Goal: Task Accomplishment & Management: Manage account settings

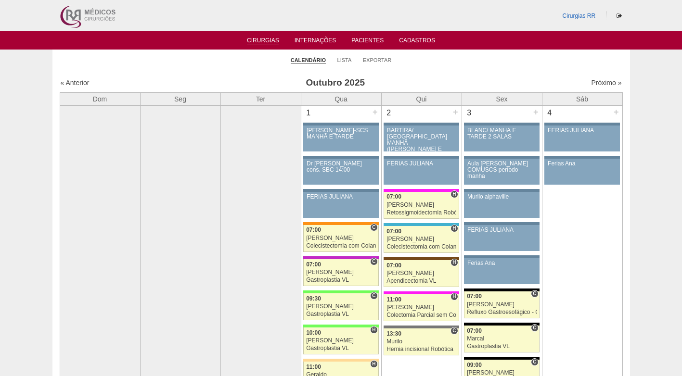
click at [421, 61] on ul "Calendário Lista Exportar" at bounding box center [340, 60] width 577 height 20
click at [185, 45] on ul "Cirurgias Internações Pacientes Cadastros" at bounding box center [341, 40] width 682 height 18
click at [345, 58] on link "Lista" at bounding box center [344, 60] width 14 height 7
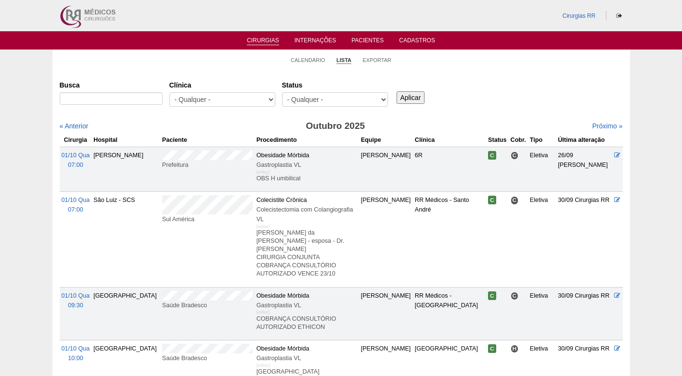
select select "resr"
click at [282, 92] on select "- Qualquer - Reservada Confirmada Suspensa Cancelada" at bounding box center [335, 99] width 106 height 14
click at [426, 101] on div "Aplicar" at bounding box center [414, 90] width 39 height 26
click at [402, 94] on input "Aplicar" at bounding box center [410, 97] width 28 height 13
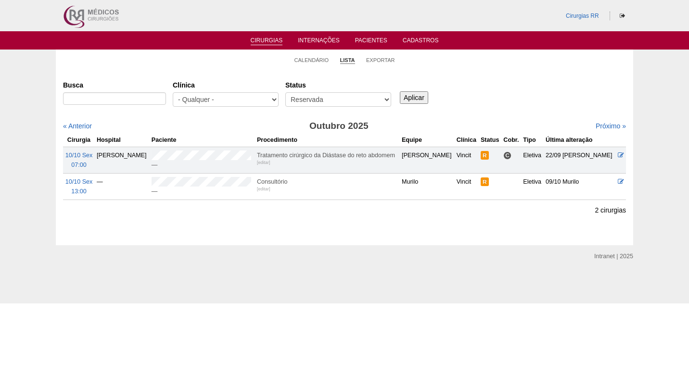
click at [485, 90] on div "Busca [GEOGRAPHIC_DATA] - Qualquer - 6R Alphaville Assunção Bartira Brasil Chri…" at bounding box center [344, 94] width 563 height 35
click at [605, 127] on link "Próximo »" at bounding box center [611, 126] width 30 height 8
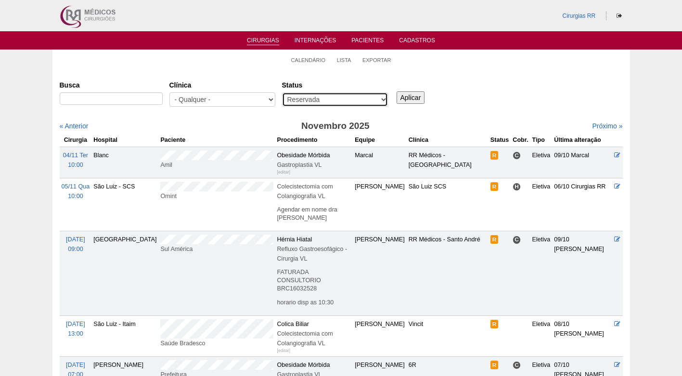
click at [382, 102] on select "- Qualquer - Reservada Confirmada Suspensa Cancelada" at bounding box center [335, 99] width 106 height 14
click at [282, 92] on select "- Qualquer - Reservada Confirmada Suspensa Cancelada" at bounding box center [335, 99] width 106 height 14
click at [460, 109] on div "Busca Clínica - Qualquer - 6R Alphaville Assunção Bartira Brasil Christovão da …" at bounding box center [341, 94] width 563 height 35
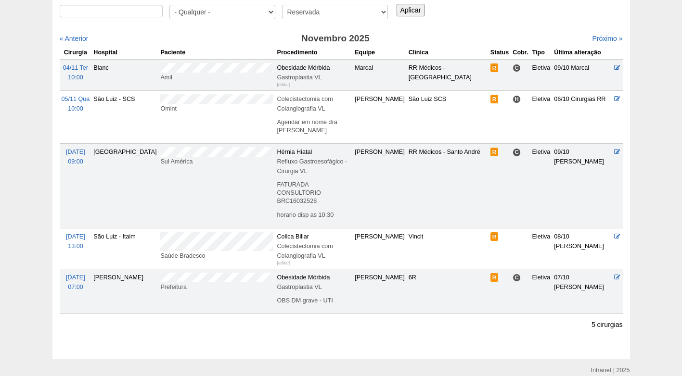
scroll to position [96, 0]
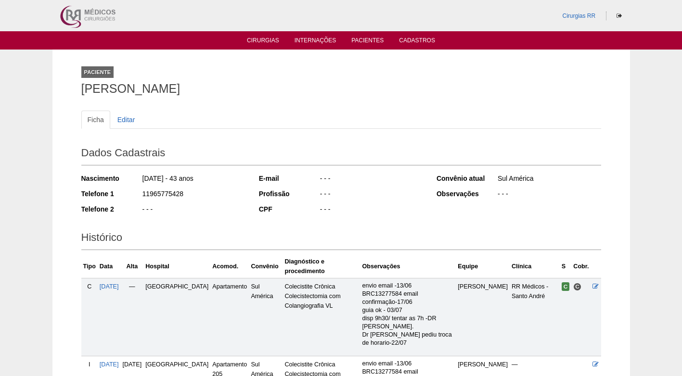
drag, startPoint x: 82, startPoint y: 91, endPoint x: 317, endPoint y: 88, distance: 235.3
click at [317, 88] on h1 "[PERSON_NAME]" at bounding box center [341, 89] width 520 height 12
copy h1 "[PERSON_NAME]"
click at [367, 109] on div "Ficha Editar Dados Cadastrais Nascimento [DATE] - 43 anos Telefone 1 1196577542…" at bounding box center [341, 289] width 520 height 376
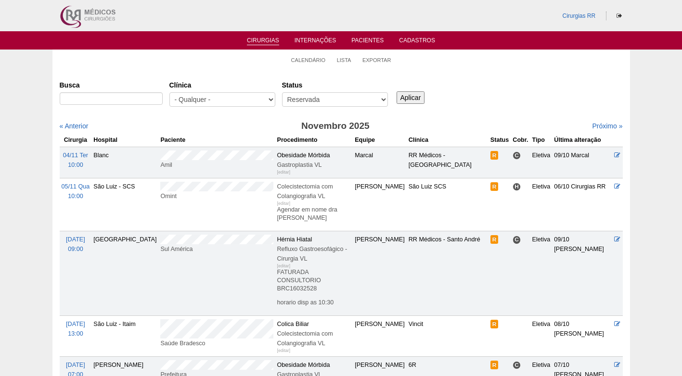
scroll to position [96, 0]
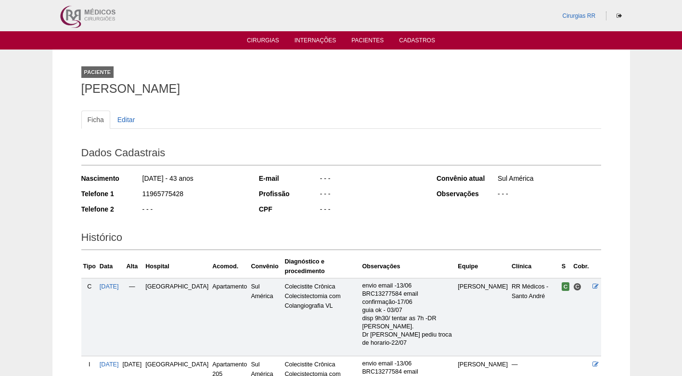
click at [270, 119] on ul "Ficha Editar" at bounding box center [341, 120] width 520 height 18
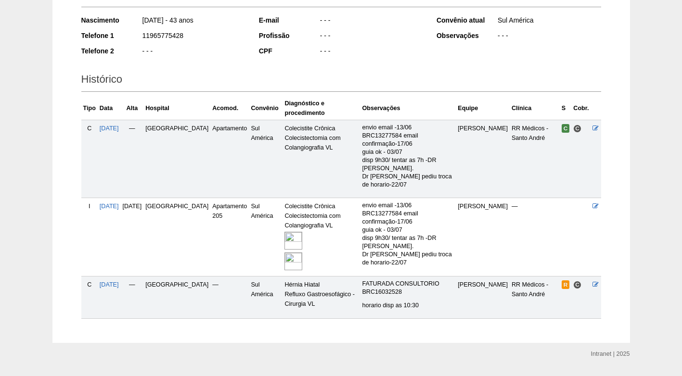
scroll to position [174, 0]
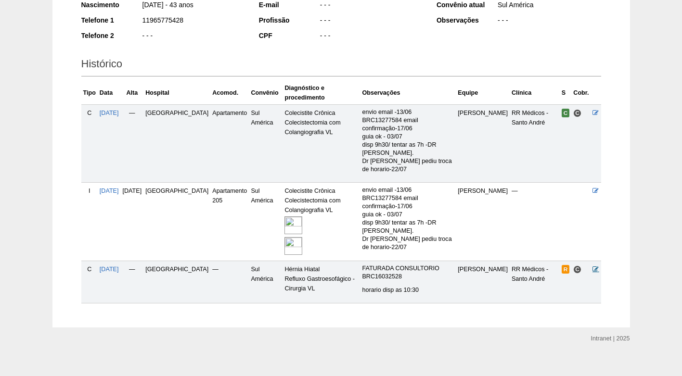
click at [596, 266] on icon at bounding box center [595, 269] width 6 height 6
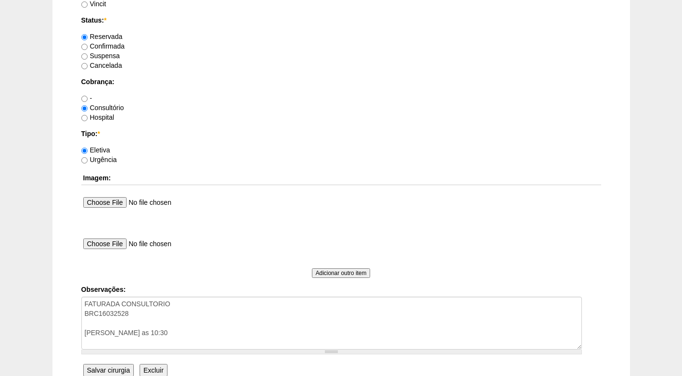
scroll to position [770, 0]
click at [109, 45] on label "Confirmada" at bounding box center [102, 45] width 43 height 8
click at [88, 45] on input "Confirmada" at bounding box center [84, 45] width 6 height 6
radio input "true"
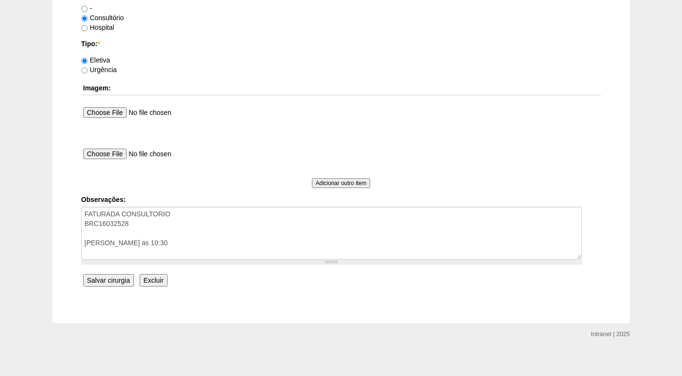
scroll to position [864, 0]
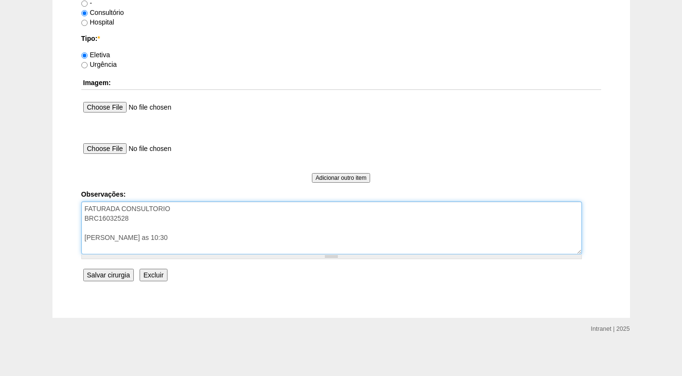
click at [174, 235] on textarea "FATURADA CONSULTORIO BRC16032528 horario disp as 10:30" at bounding box center [331, 228] width 500 height 53
drag, startPoint x: 174, startPoint y: 235, endPoint x: 61, endPoint y: 240, distance: 113.2
type textarea "FATURADA CONSULTORIO BRC16032528 AUTORIZADO"
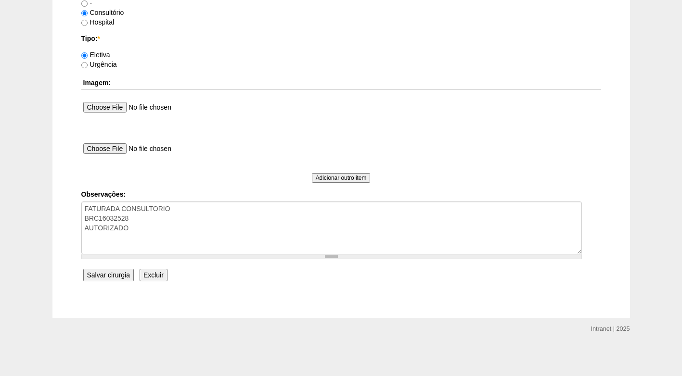
click at [99, 276] on input "Salvar cirurgia" at bounding box center [108, 275] width 51 height 13
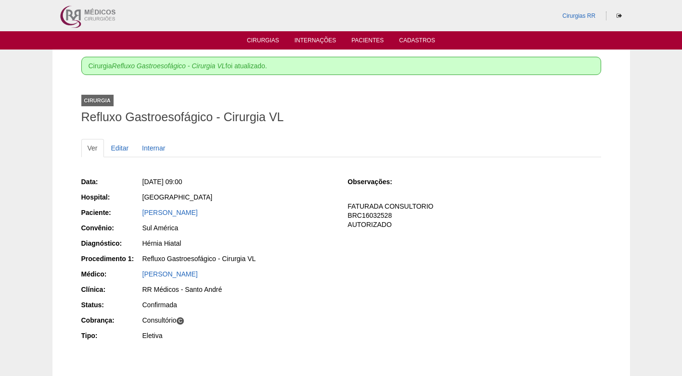
click at [507, 237] on div "Observações: FATURADA CONSULTORIO BRC16032528 AUTORIZADO" at bounding box center [473, 206] width 253 height 65
click at [352, 296] on div "Data: [DATE] 09:00 Hospital: [GEOGRAPHIC_DATA] Paciente: [PERSON_NAME] Convênio…" at bounding box center [341, 260] width 520 height 173
click at [272, 40] on link "Cirurgias" at bounding box center [263, 41] width 32 height 8
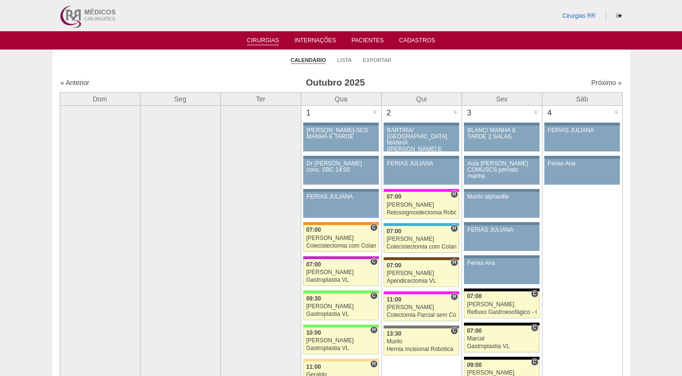
click at [450, 58] on ul "Calendário Lista Exportar" at bounding box center [340, 60] width 577 height 20
click at [208, 68] on ul "Calendário Lista Exportar" at bounding box center [340, 60] width 577 height 20
drag, startPoint x: 497, startPoint y: 71, endPoint x: 262, endPoint y: 7, distance: 243.8
click at [429, 65] on ul "Calendário Lista Exportar" at bounding box center [340, 60] width 577 height 20
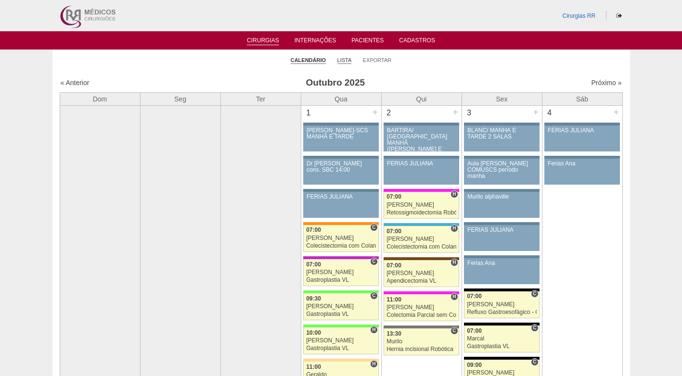
click at [344, 62] on link "Lista" at bounding box center [344, 60] width 14 height 7
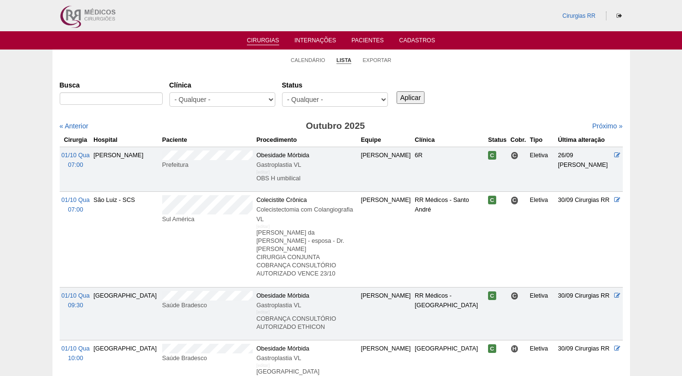
select select "resr"
click at [282, 92] on select "- Qualquer - Reservada Confirmada Suspensa Cancelada" at bounding box center [335, 99] width 106 height 14
click at [398, 90] on div "Aplicar" at bounding box center [414, 90] width 39 height 26
click at [402, 93] on input "Aplicar" at bounding box center [410, 97] width 28 height 13
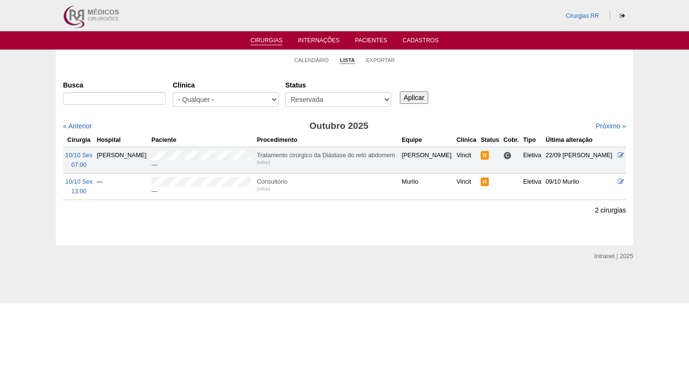
click at [549, 94] on div "Busca Clínica - Qualquer - 6R Alphaville Assunção Bartira Brasil Christovão da …" at bounding box center [344, 94] width 563 height 35
click at [599, 122] on link "Próximo »" at bounding box center [611, 126] width 30 height 8
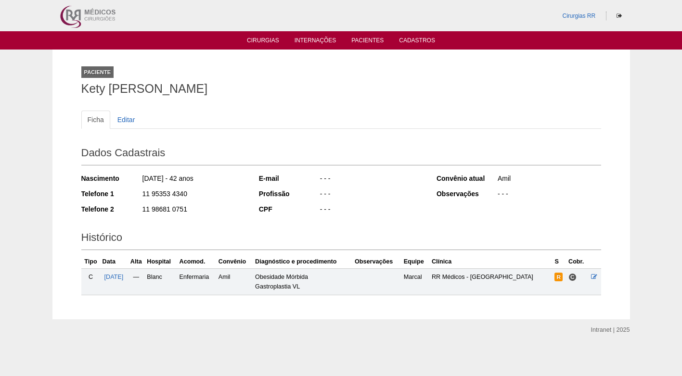
drag, startPoint x: 201, startPoint y: 86, endPoint x: 76, endPoint y: 90, distance: 125.2
click at [76, 90] on div "Paciente Kety [PERSON_NAME] Ficha Editar Dados Cadastrais Nascimento [DATE] - 4…" at bounding box center [341, 185] width 534 height 270
copy h1 "Kety [PERSON_NAME]"
click at [270, 101] on div "Ficha Editar Dados Cadastrais Nascimento [DATE] - 42 anos Telefone 1 11 95353 4…" at bounding box center [341, 198] width 520 height 194
click at [408, 136] on div "Ficha Editar" at bounding box center [341, 125] width 520 height 28
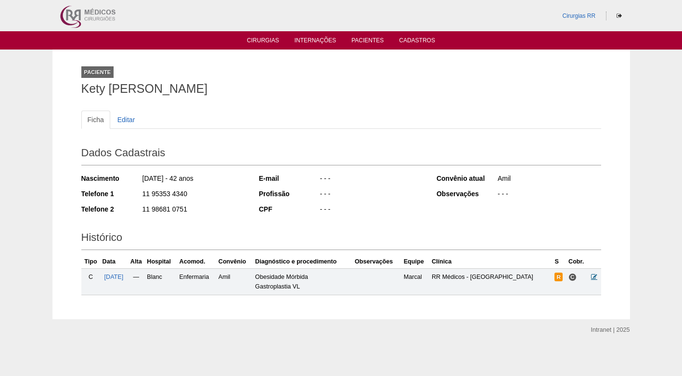
click at [596, 278] on icon at bounding box center [594, 277] width 6 height 6
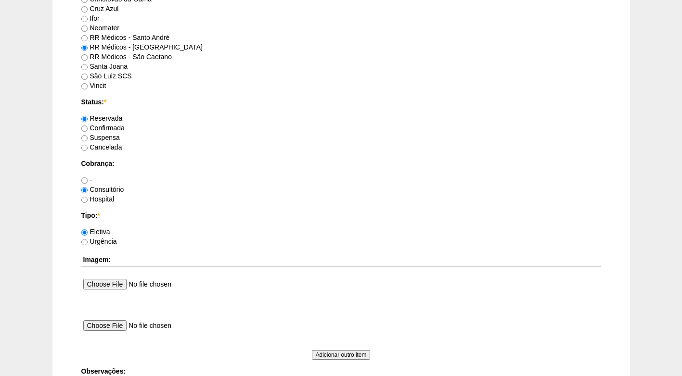
scroll to position [722, 0]
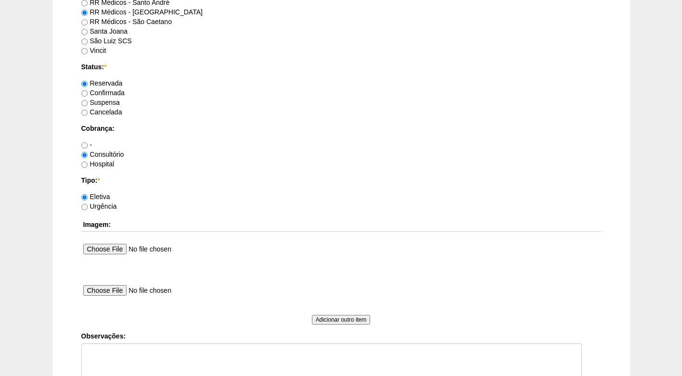
click at [106, 94] on label "Confirmada" at bounding box center [102, 93] width 43 height 8
click at [88, 94] on input "Confirmada" at bounding box center [84, 93] width 6 height 6
radio input "true"
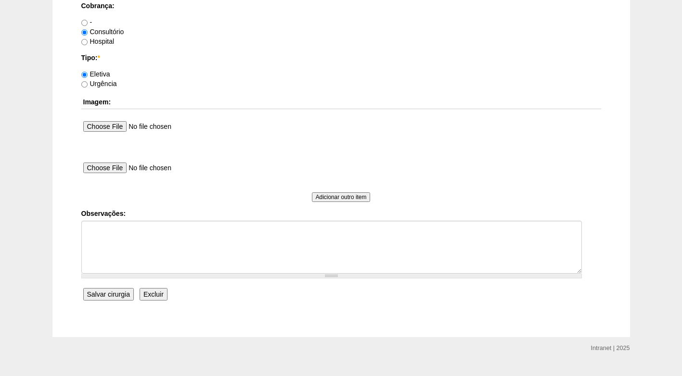
scroll to position [864, 0]
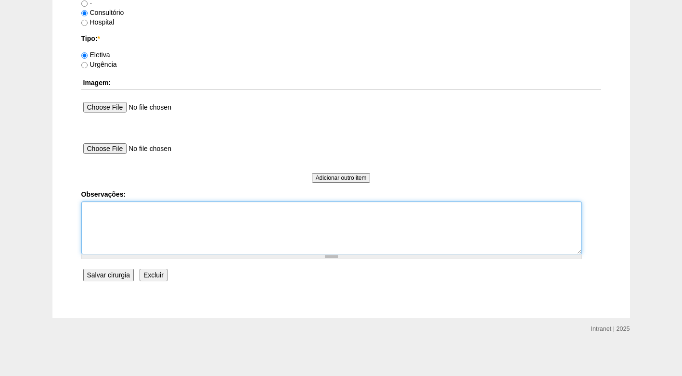
click at [116, 217] on textarea "Observações:" at bounding box center [331, 228] width 500 height 53
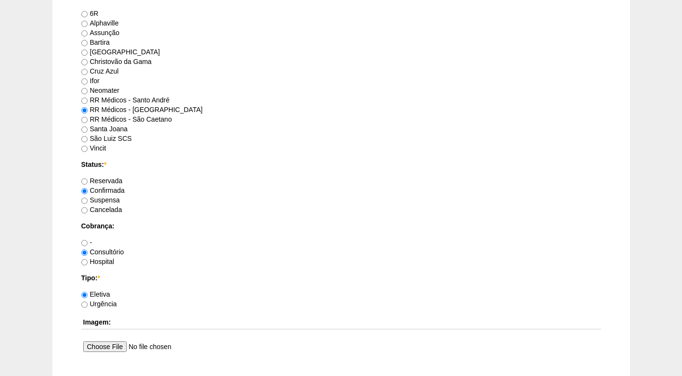
scroll to position [671, 0]
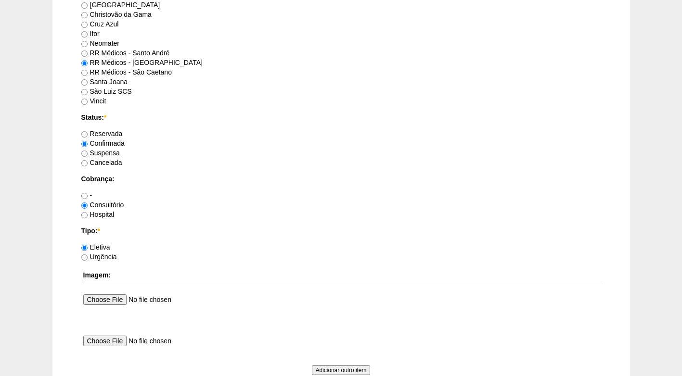
type textarea "FATURADO CONSUTÓRIO AUTORIZADO"
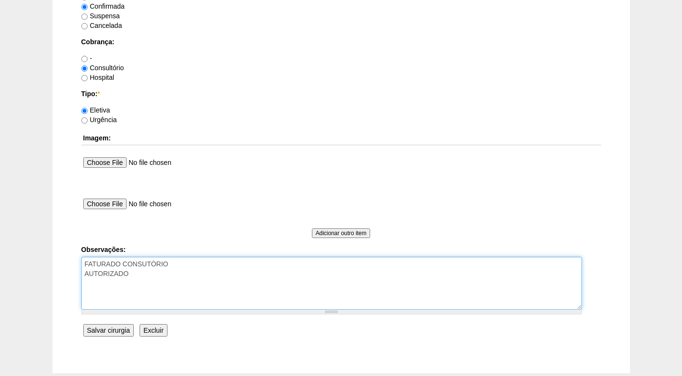
scroll to position [864, 0]
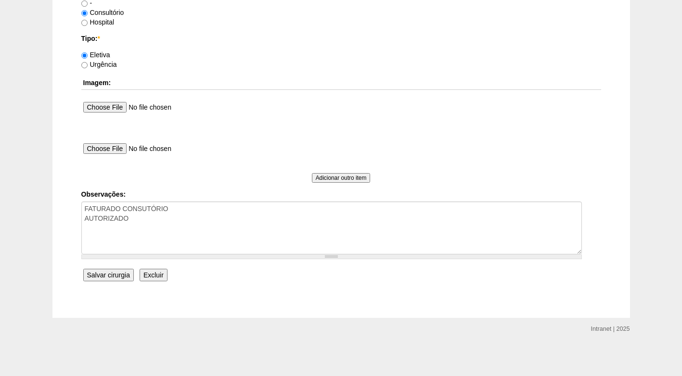
click at [122, 277] on input "Salvar cirurgia" at bounding box center [108, 275] width 51 height 13
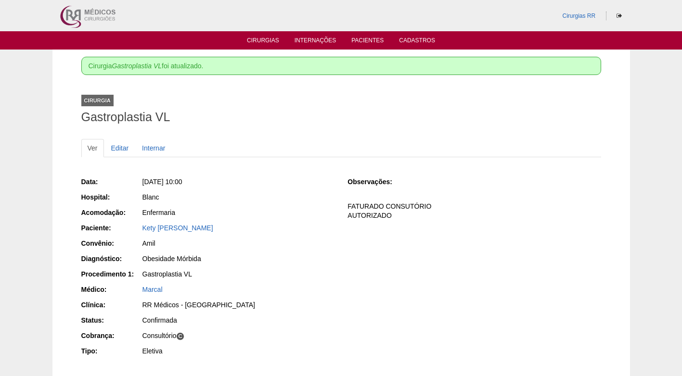
click at [301, 219] on div "Enfermaria" at bounding box center [237, 214] width 193 height 12
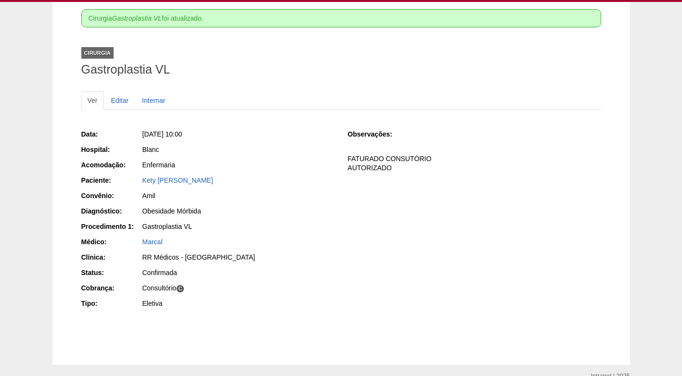
scroll to position [48, 0]
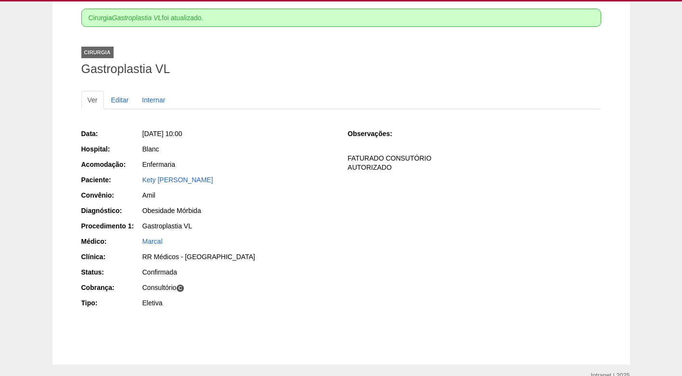
click at [301, 223] on div "Gastroplastia VL" at bounding box center [238, 226] width 192 height 10
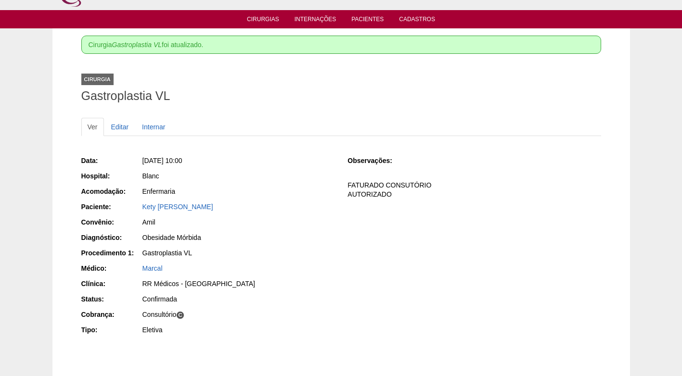
scroll to position [0, 0]
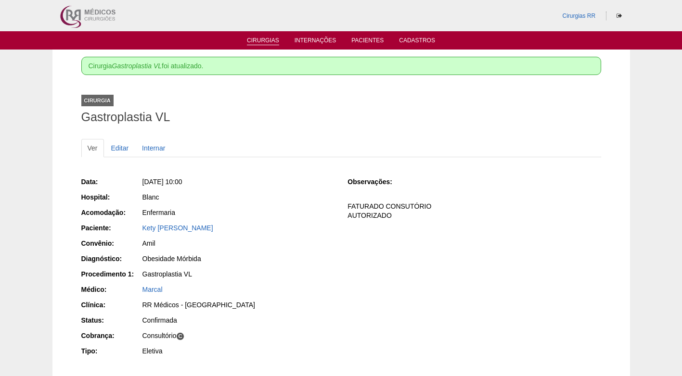
click at [264, 42] on link "Cirurgias" at bounding box center [263, 41] width 32 height 8
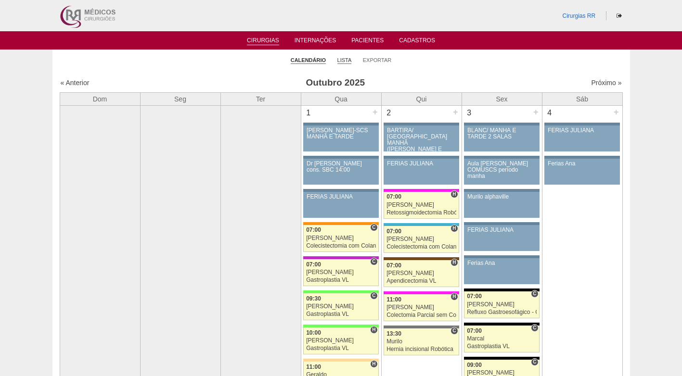
click at [344, 57] on link "Lista" at bounding box center [344, 60] width 14 height 7
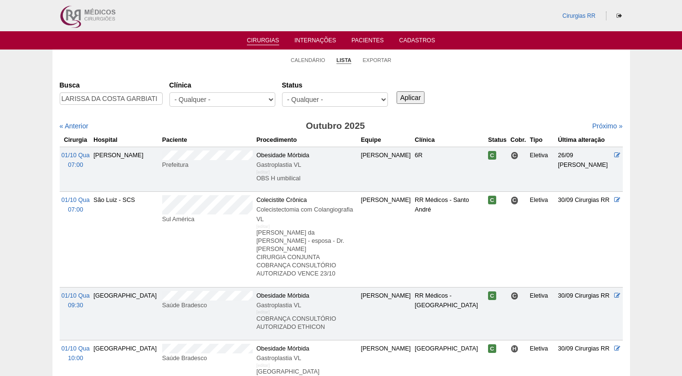
type input "LARISSA DA COSTA GARBIATI"
click at [409, 102] on input "Aplicar" at bounding box center [410, 97] width 28 height 13
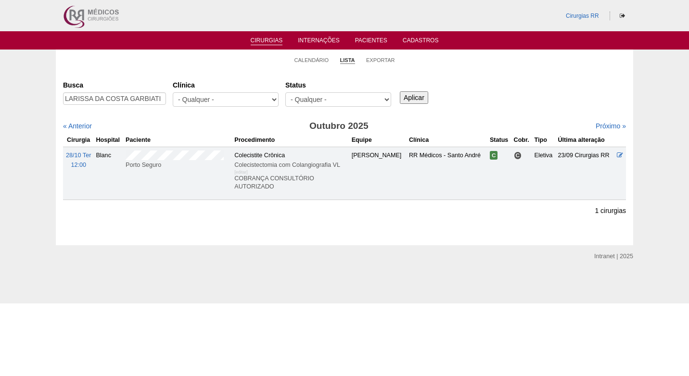
click at [514, 84] on div "Busca LARISSA DA COSTA GARBIATI [GEOGRAPHIC_DATA] - Qualquer - 6R Alphaville As…" at bounding box center [344, 94] width 563 height 35
click at [235, 70] on div "Cirurgias [GEOGRAPHIC_DATA] LARISSA DA COSTA GARBIATI [GEOGRAPHIC_DATA] - Qualq…" at bounding box center [344, 158] width 577 height 176
click at [308, 60] on link "Calendário" at bounding box center [311, 60] width 35 height 7
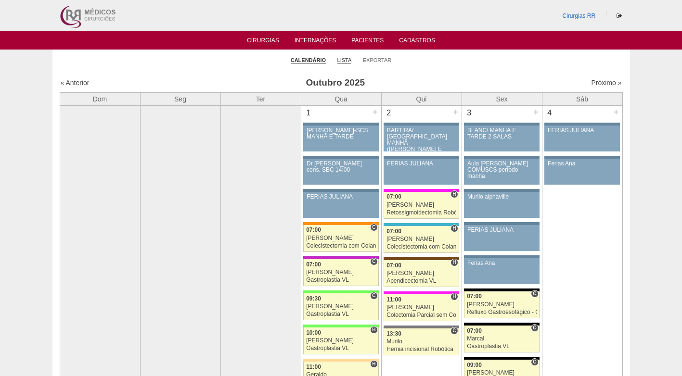
click at [347, 59] on link "Lista" at bounding box center [344, 60] width 14 height 7
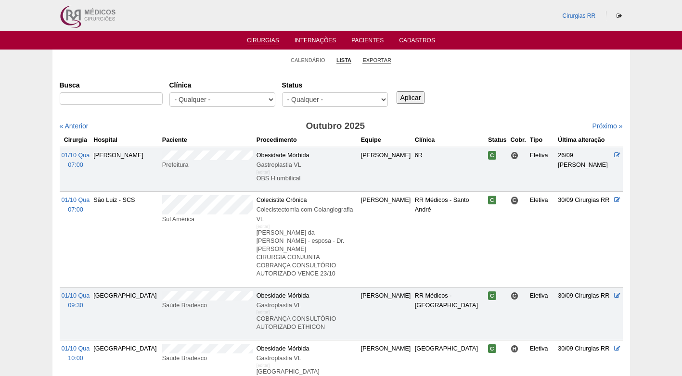
click at [372, 59] on link "Exportar" at bounding box center [376, 60] width 29 height 7
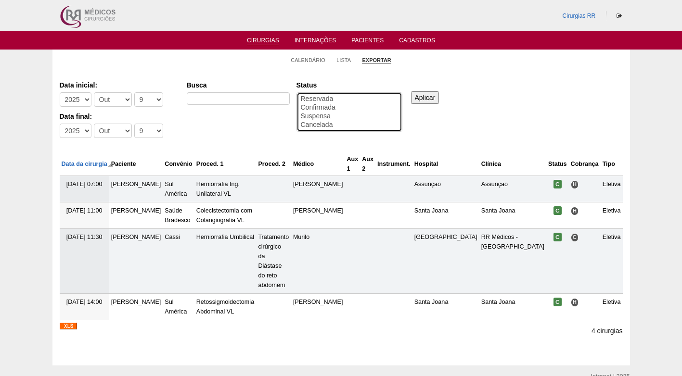
select select "conf"
click at [343, 107] on option "Confirmada" at bounding box center [349, 107] width 99 height 9
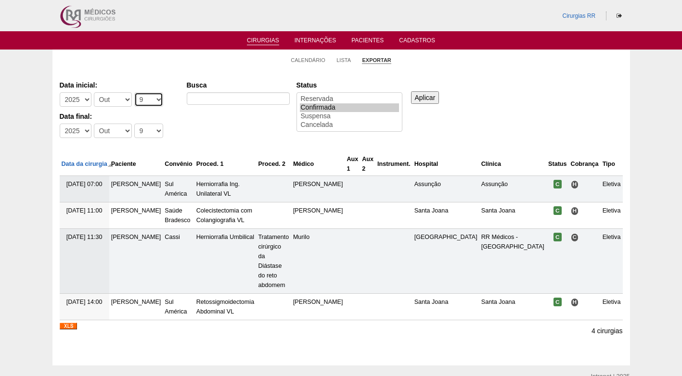
click at [145, 99] on select "-Dia 1 2 3 4 5 6 7 8 9 10 11 12 13 14 15 16 17 18 19 20 21 22 23 24 25 26 27 28…" at bounding box center [148, 99] width 29 height 14
select select "13"
click at [134, 92] on select "-Dia 1 2 3 4 5 6 7 8 9 10 11 12 13 14 15 16 17 18 19 20 21 22 23 24 25 26 27 28…" at bounding box center [148, 99] width 29 height 14
click at [146, 136] on select "-Dia 1 2 3 4 5 6 7 8 9 10 11 12 13 14 15 16 17 18 19 20 21 22 23 24 25 26 27 28…" at bounding box center [148, 131] width 29 height 14
select select "17"
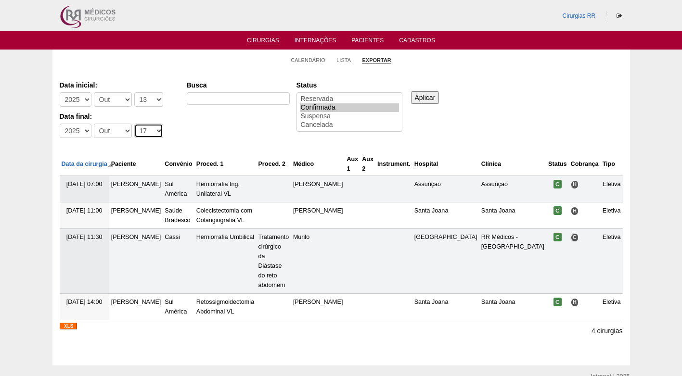
click at [134, 124] on select "-Dia 1 2 3 4 5 6 7 8 9 10 11 12 13 14 15 16 17 18 19 20 21 22 23 24 25 26 27 28…" at bounding box center [148, 131] width 29 height 14
click at [426, 95] on input "Aplicar" at bounding box center [425, 97] width 28 height 13
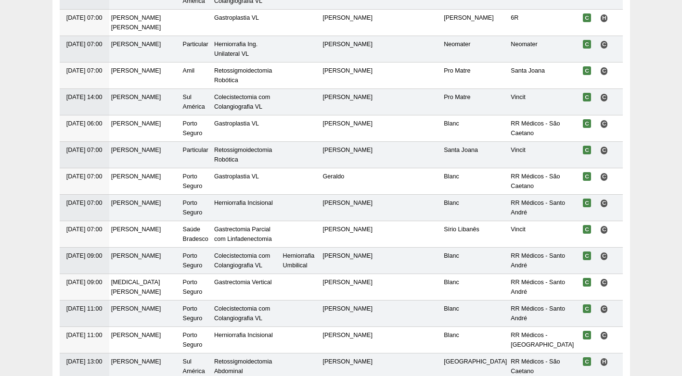
scroll to position [752, 0]
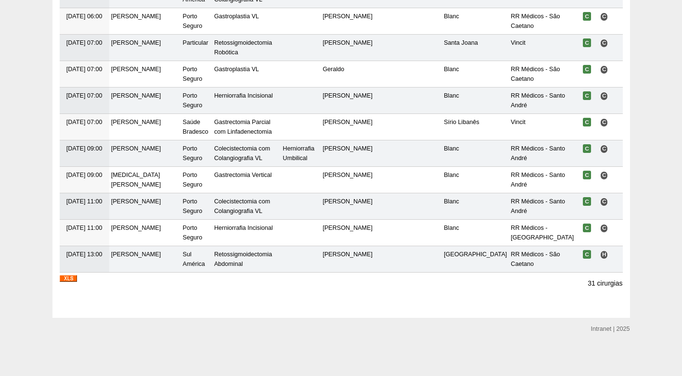
click at [75, 279] on img at bounding box center [68, 278] width 17 height 7
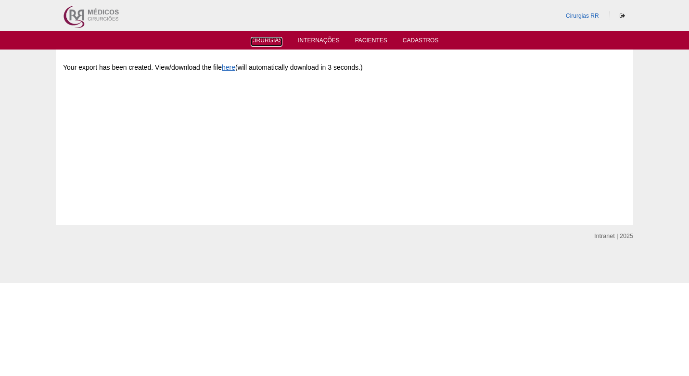
drag, startPoint x: 270, startPoint y: 38, endPoint x: 260, endPoint y: 47, distance: 13.7
click at [270, 38] on link "Cirurgias" at bounding box center [267, 42] width 32 height 10
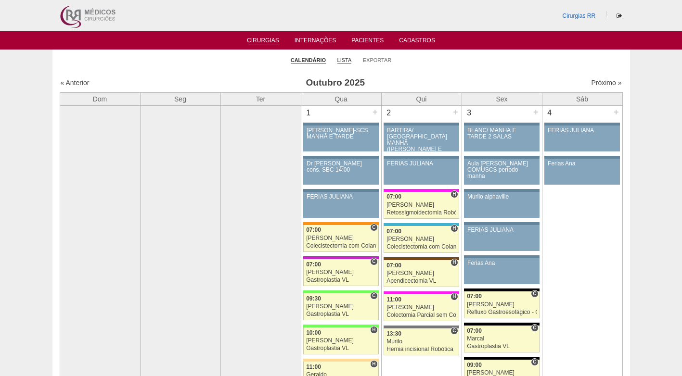
click at [343, 58] on link "Lista" at bounding box center [344, 60] width 14 height 7
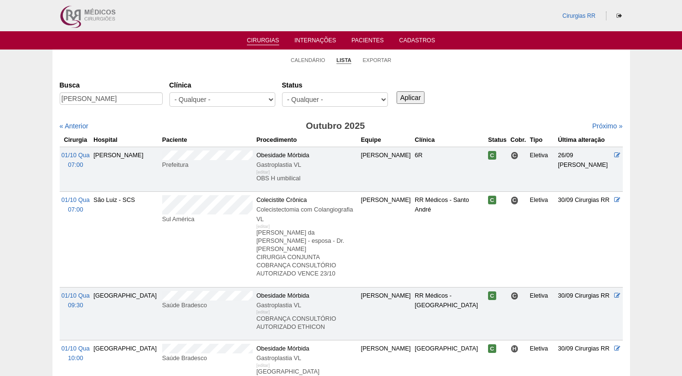
scroll to position [0, 18]
type input "MAYARA FIGUEIREDO DOS SANTOS"
click at [415, 96] on input "Aplicar" at bounding box center [410, 97] width 28 height 13
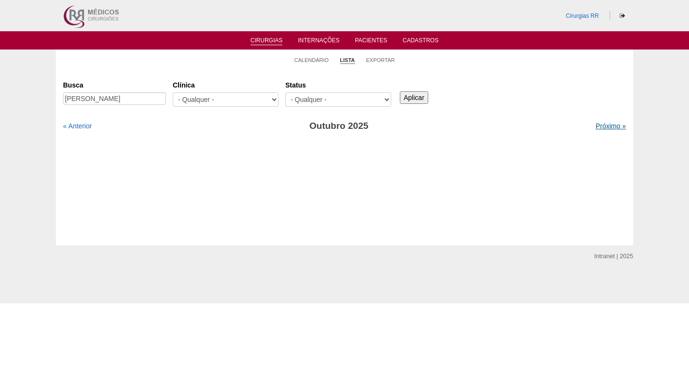
click at [596, 124] on link "Próximo »" at bounding box center [611, 126] width 30 height 8
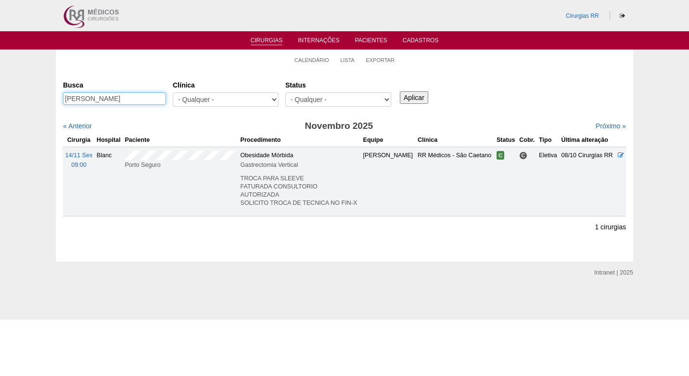
scroll to position [0, 18]
drag, startPoint x: 66, startPoint y: 98, endPoint x: 175, endPoint y: 99, distance: 108.7
click at [175, 99] on div "Busca MAYARA FIGUEIREDO DOS SANTOS Clínica - Qualquer - 6R Alphaville Assunção …" at bounding box center [344, 94] width 563 height 35
paste input "RCOS BATISTA DA COSTA"
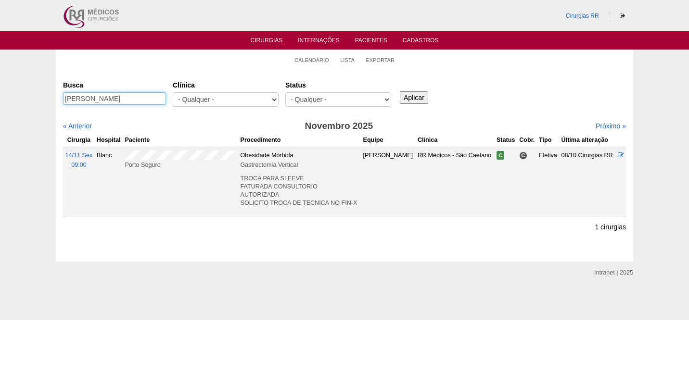
type input "[PERSON_NAME]"
click at [407, 97] on input "Aplicar" at bounding box center [414, 97] width 28 height 13
click at [82, 127] on link "« Anterior" at bounding box center [77, 126] width 29 height 8
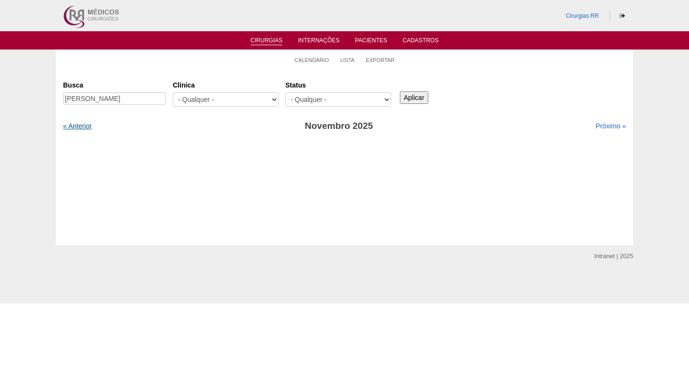
click at [85, 129] on link "« Anterior" at bounding box center [77, 126] width 29 height 8
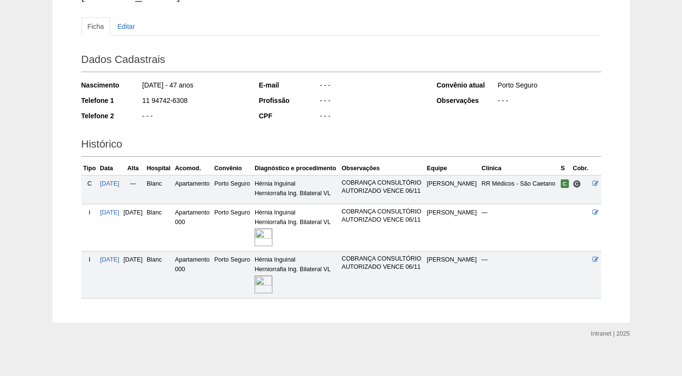
scroll to position [96, 0]
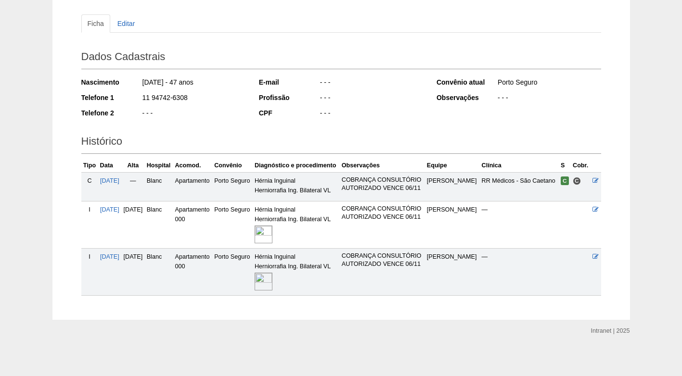
click at [272, 243] on img at bounding box center [264, 235] width 18 height 18
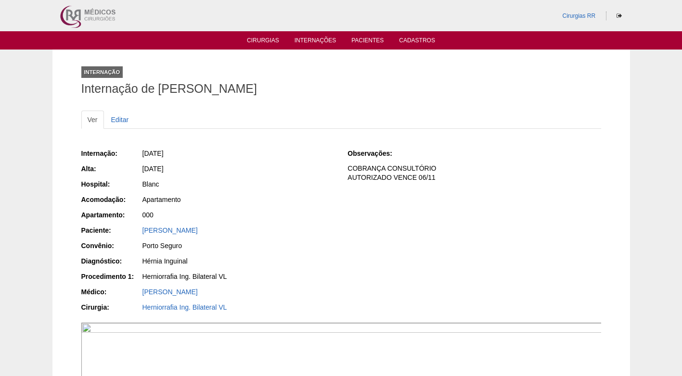
click at [305, 190] on div "Blanc" at bounding box center [237, 185] width 193 height 12
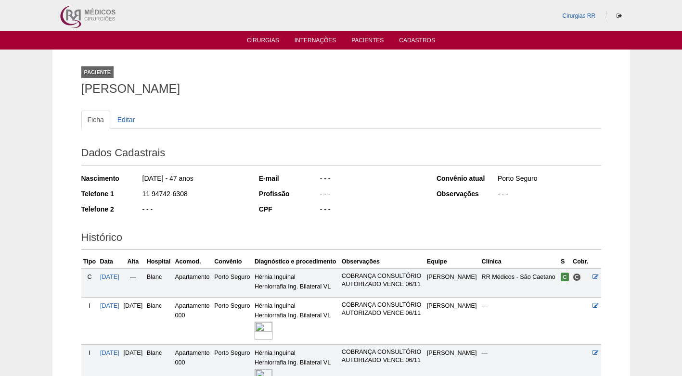
click at [260, 35] on ul "Cirurgias Internações Pacientes Cadastros" at bounding box center [341, 40] width 682 height 18
click at [262, 39] on link "Cirurgias" at bounding box center [263, 41] width 32 height 8
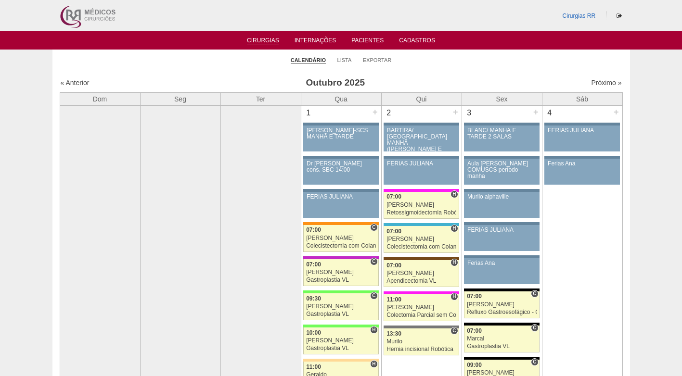
click at [349, 54] on li "Lista" at bounding box center [344, 59] width 14 height 13
click at [349, 59] on link "Lista" at bounding box center [344, 60] width 14 height 7
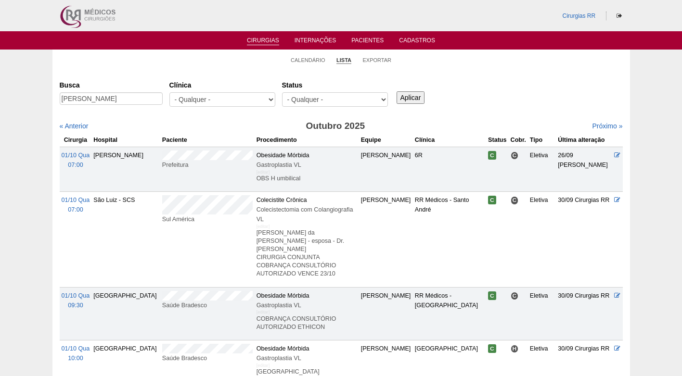
type input "[PERSON_NAME]"
click at [407, 95] on input "Aplicar" at bounding box center [410, 97] width 28 height 13
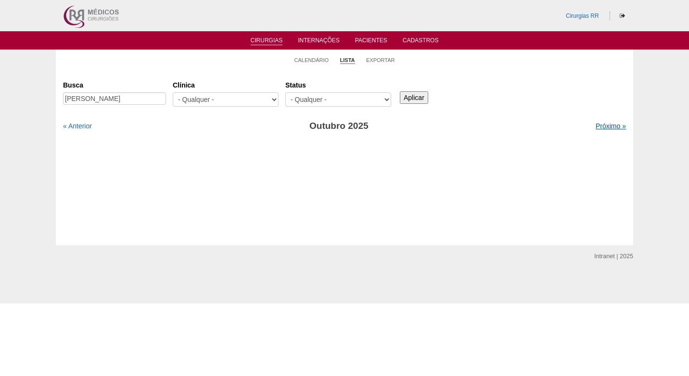
click at [603, 124] on link "Próximo »" at bounding box center [611, 126] width 30 height 8
click at [324, 60] on link "Calendário" at bounding box center [311, 60] width 35 height 7
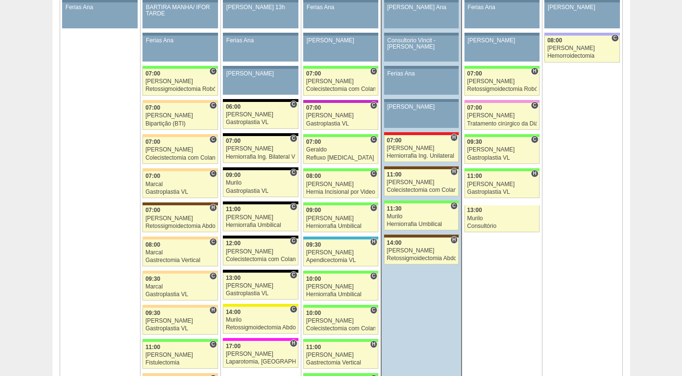
scroll to position [577, 0]
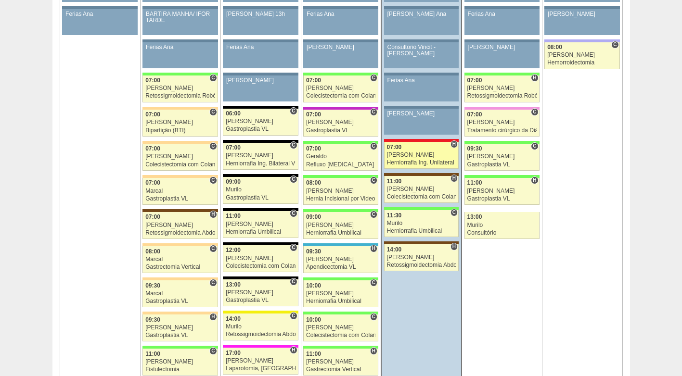
click at [409, 158] on link "88764 Ricardo Fernandes H 07:00 Ricardo Fernandes Herniorrafia Ing. Unilateral …" at bounding box center [421, 155] width 75 height 27
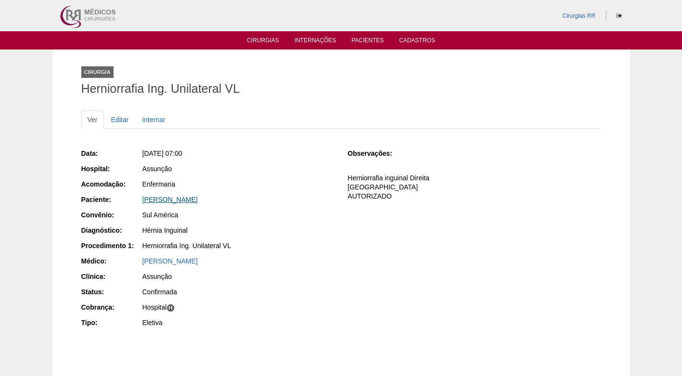
click at [161, 199] on link "[PERSON_NAME]" at bounding box center [169, 200] width 55 height 8
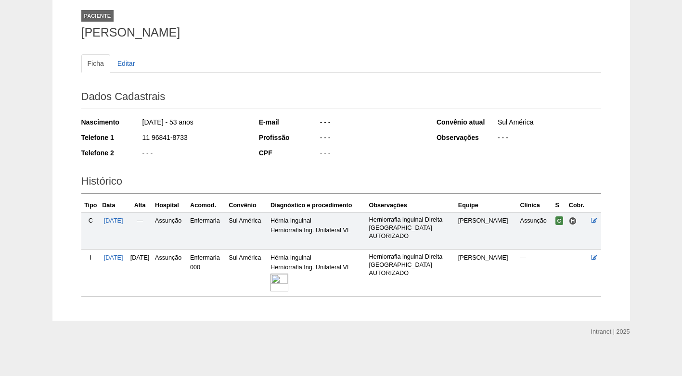
scroll to position [59, 0]
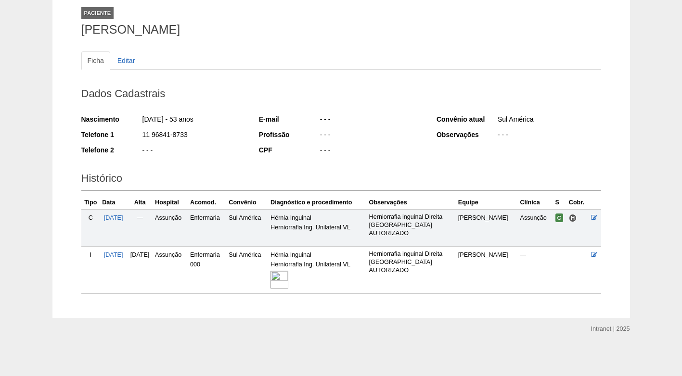
click at [288, 279] on img at bounding box center [279, 280] width 18 height 18
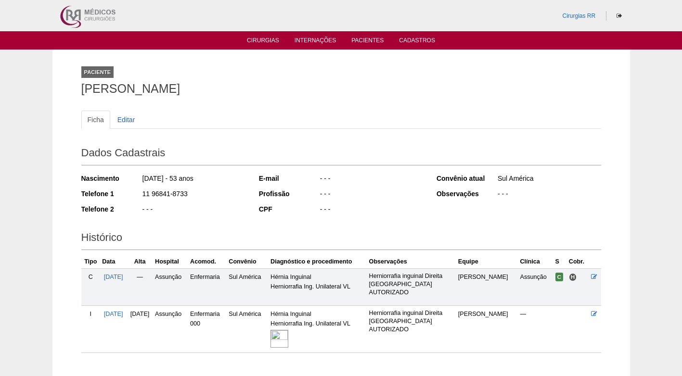
scroll to position [59, 0]
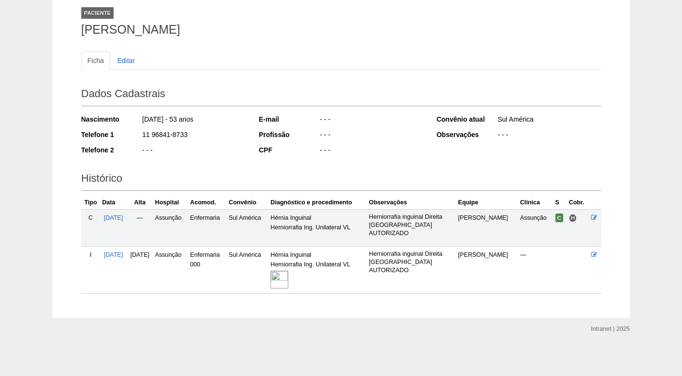
drag, startPoint x: 186, startPoint y: 134, endPoint x: 143, endPoint y: 133, distance: 42.3
click at [143, 133] on div "11 96841-8733" at bounding box center [193, 136] width 104 height 12
copy div "11 96841-8733"
click at [209, 138] on div "11 96841-8733" at bounding box center [193, 136] width 104 height 12
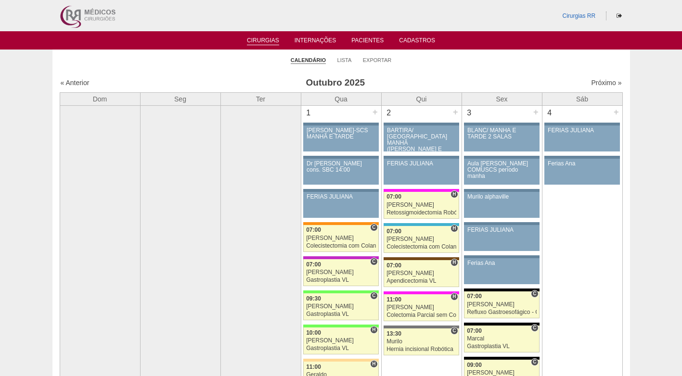
scroll to position [577, 0]
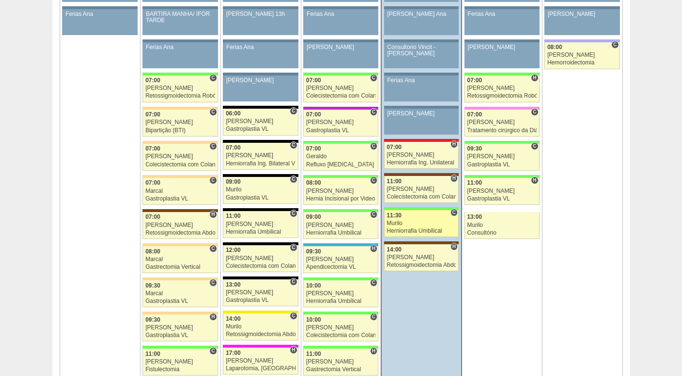
click at [426, 227] on div "Murilo" at bounding box center [421, 223] width 69 height 6
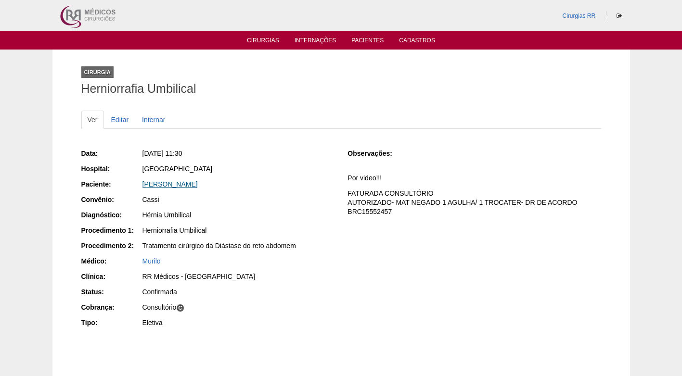
click at [198, 186] on link "[PERSON_NAME]" at bounding box center [169, 184] width 55 height 8
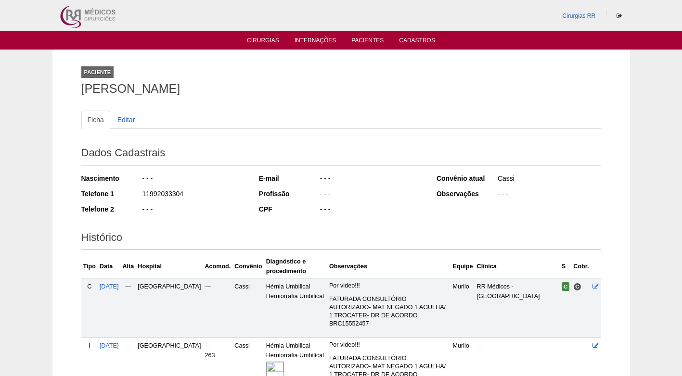
drag, startPoint x: 182, startPoint y: 189, endPoint x: 134, endPoint y: 193, distance: 48.3
click at [134, 193] on div "Telefone 1 11992033304" at bounding box center [163, 195] width 165 height 12
copy div "11992033304"
click at [214, 187] on div "Nascimento - - - Telefone 1 11992033304 Telefone 2 - - -" at bounding box center [163, 196] width 165 height 53
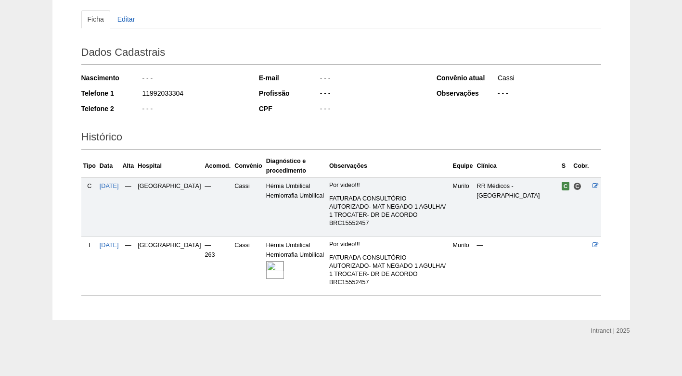
scroll to position [102, 0]
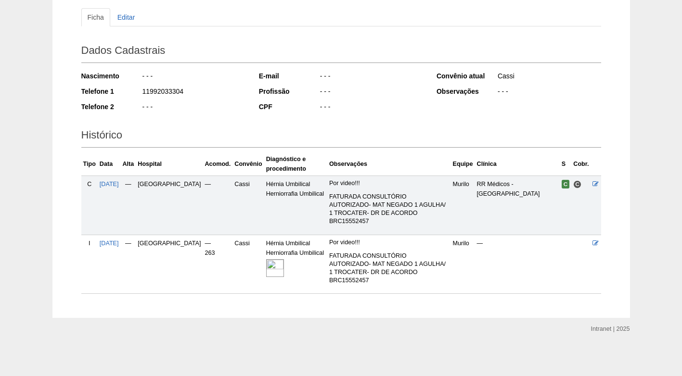
click at [266, 273] on img at bounding box center [275, 268] width 18 height 18
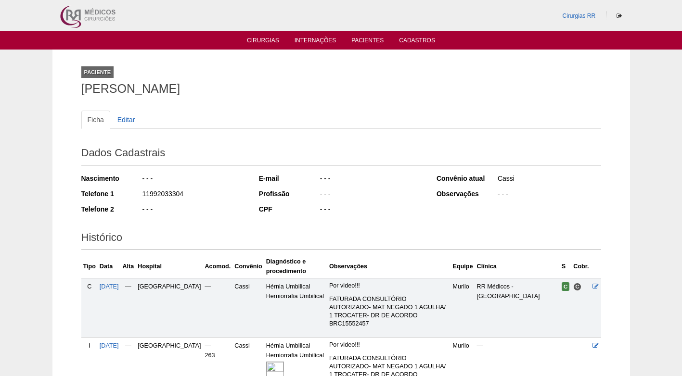
drag, startPoint x: 186, startPoint y: 196, endPoint x: 134, endPoint y: 194, distance: 52.5
click at [134, 194] on div "Telefone 1 11992033304" at bounding box center [163, 195] width 165 height 12
copy div "11992033304"
click at [236, 190] on div "11992033304" at bounding box center [193, 195] width 104 height 12
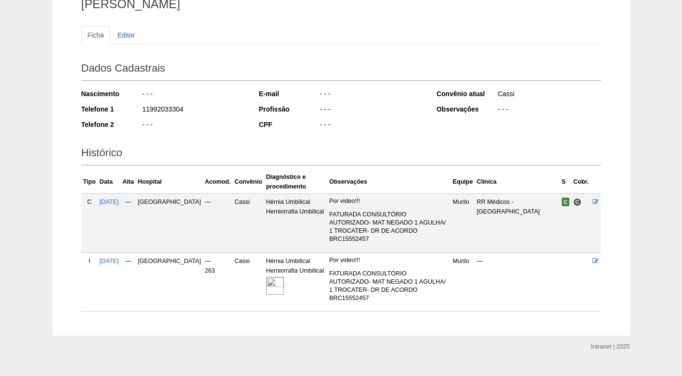
scroll to position [102, 0]
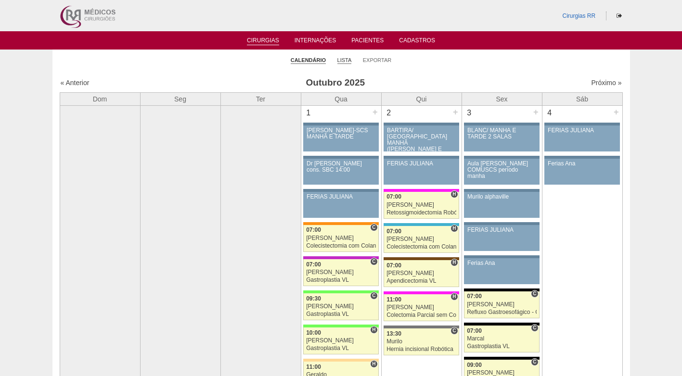
click at [342, 60] on link "Lista" at bounding box center [344, 60] width 14 height 7
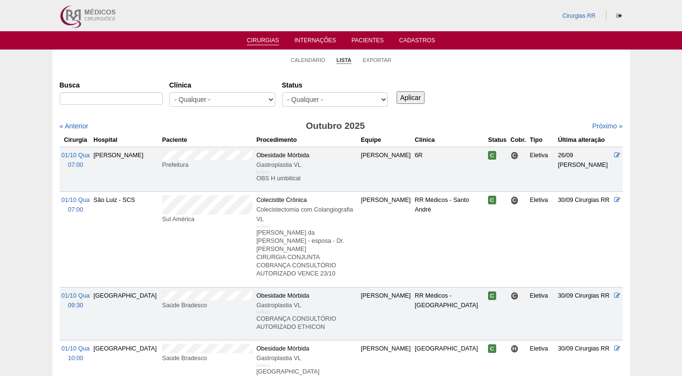
select select "resr"
click at [282, 92] on select "- Qualquer - Reservada Confirmada Suspensa Cancelada" at bounding box center [335, 99] width 106 height 14
click at [408, 96] on input "Aplicar" at bounding box center [410, 97] width 28 height 13
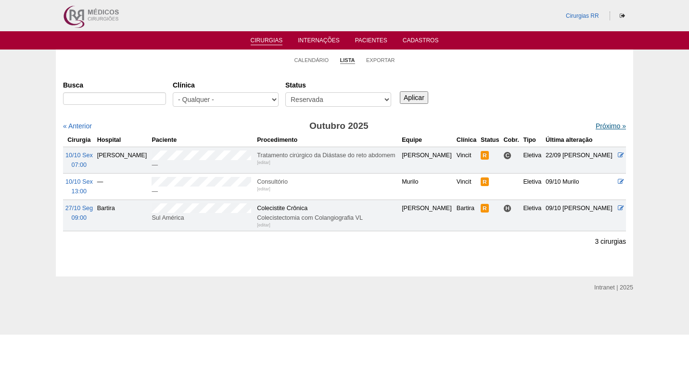
click at [606, 128] on link "Próximo »" at bounding box center [611, 126] width 30 height 8
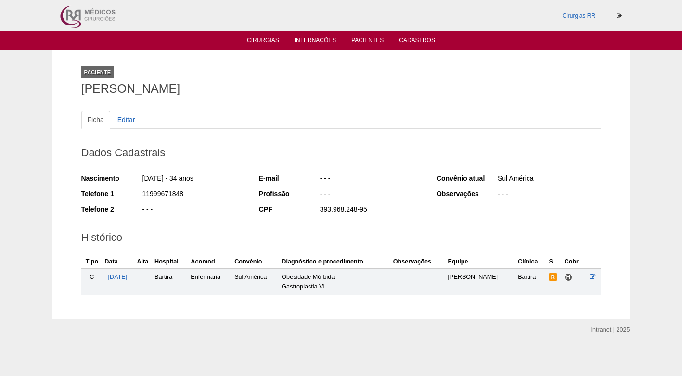
drag, startPoint x: 249, startPoint y: 89, endPoint x: 67, endPoint y: 94, distance: 182.0
click at [67, 94] on div "Paciente [PERSON_NAME] Ficha Editar Dados Cadastrais Nascimento [DATE] - 34 ano…" at bounding box center [340, 185] width 577 height 270
copy h1 "[PERSON_NAME]"
click at [590, 276] on icon at bounding box center [592, 277] width 6 height 6
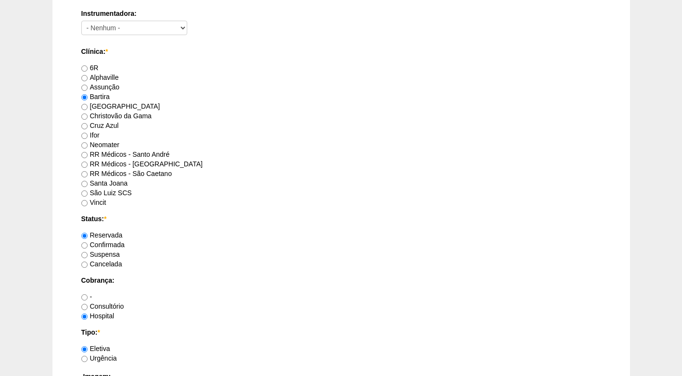
scroll to position [577, 0]
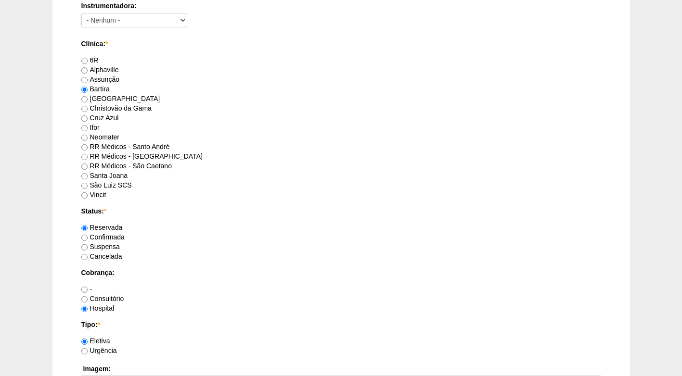
click at [117, 237] on label "Confirmada" at bounding box center [102, 237] width 43 height 8
click at [88, 237] on input "Confirmada" at bounding box center [84, 238] width 6 height 6
radio input "true"
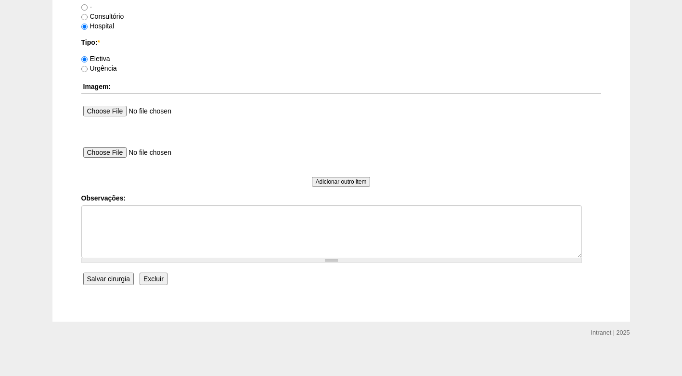
scroll to position [864, 0]
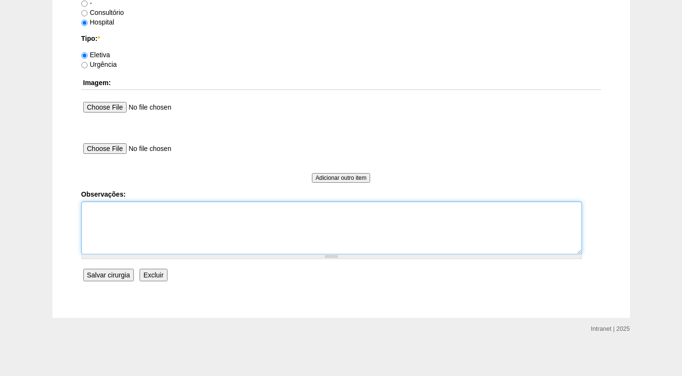
click at [143, 210] on textarea "Observações:" at bounding box center [331, 228] width 500 height 53
type textarea "f"
type textarea "FATURADO HOSPITAL AUTORIZADO"
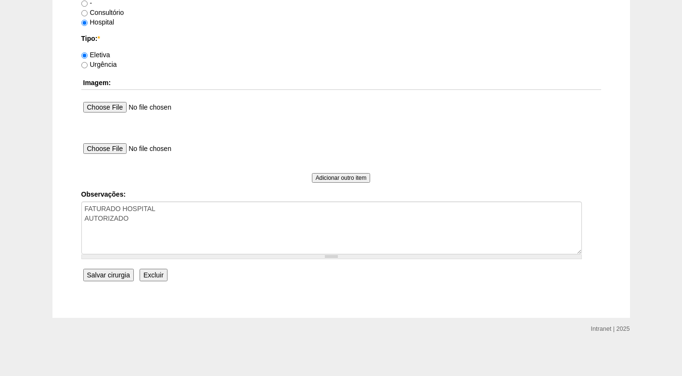
click at [106, 277] on input "Salvar cirurgia" at bounding box center [108, 275] width 51 height 13
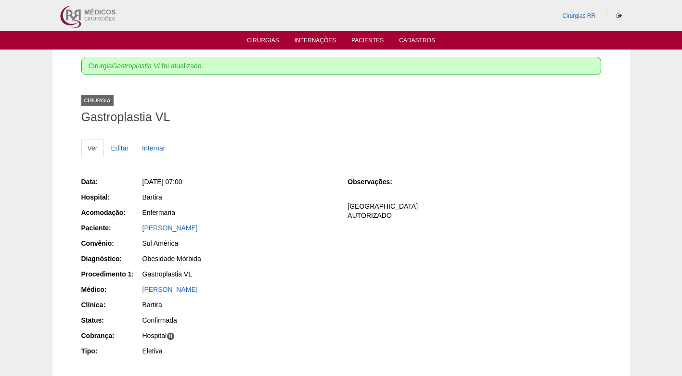
click at [263, 41] on link "Cirurgias" at bounding box center [263, 41] width 32 height 8
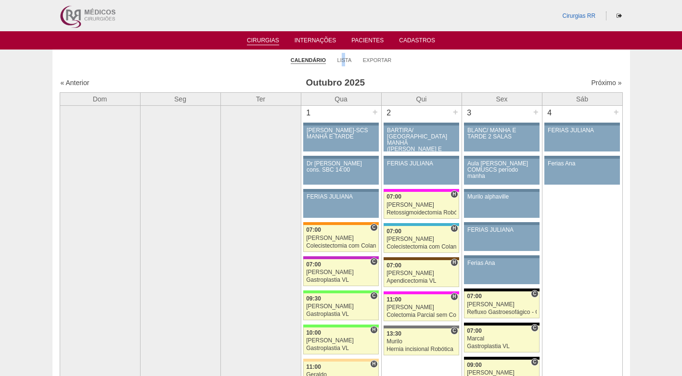
click at [344, 56] on li "Lista" at bounding box center [344, 59] width 14 height 13
click at [347, 59] on link "Lista" at bounding box center [344, 60] width 14 height 7
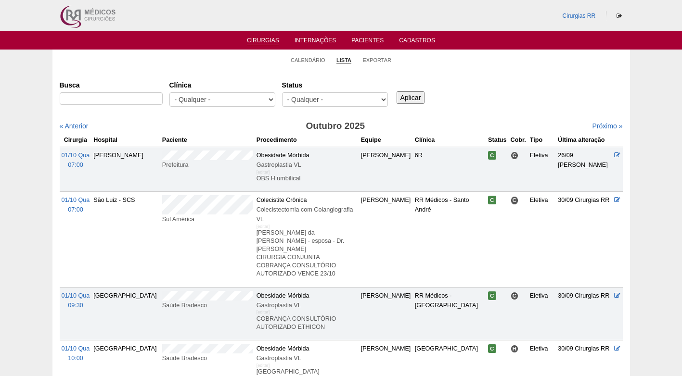
select select "resr"
click at [282, 92] on select "- Qualquer - Reservada Confirmada Suspensa Cancelada" at bounding box center [335, 99] width 106 height 14
click at [413, 99] on input "Aplicar" at bounding box center [410, 97] width 28 height 13
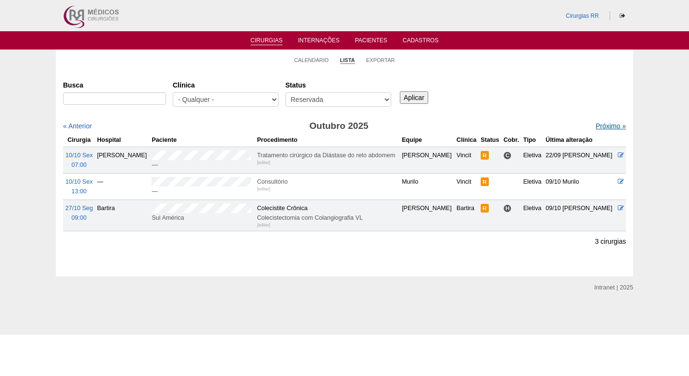
click at [601, 128] on link "Próximo »" at bounding box center [611, 126] width 30 height 8
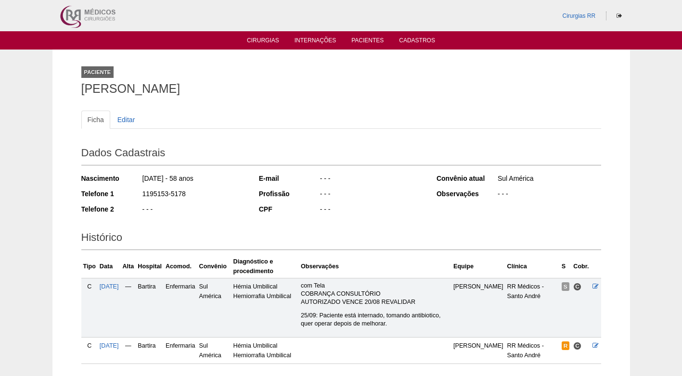
drag, startPoint x: 239, startPoint y: 88, endPoint x: 74, endPoint y: 96, distance: 165.7
click at [74, 96] on div "Paciente [PERSON_NAME] Ficha Editar Dados Cadastrais Nascimento [DATE] - 58 ano…" at bounding box center [341, 219] width 534 height 338
copy h1 "[PERSON_NAME]"
click at [358, 96] on div "Paciente Eurico Alves da Silva Filho" at bounding box center [341, 79] width 520 height 44
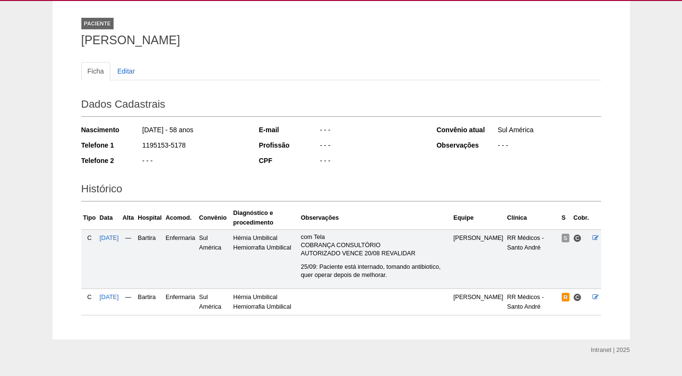
scroll to position [70, 0]
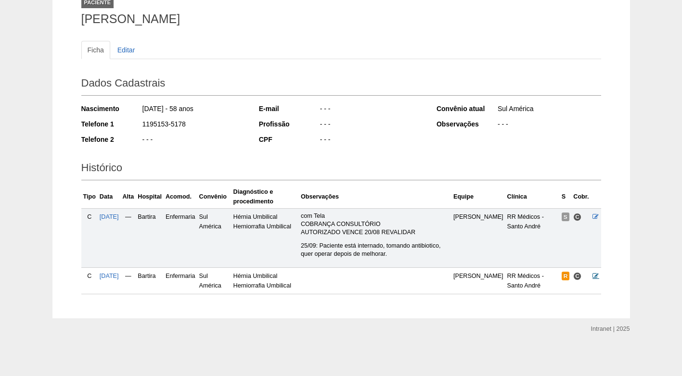
click at [595, 275] on icon at bounding box center [595, 276] width 6 height 6
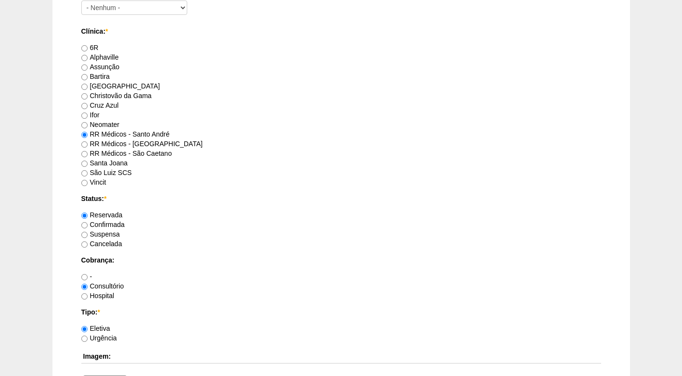
scroll to position [722, 0]
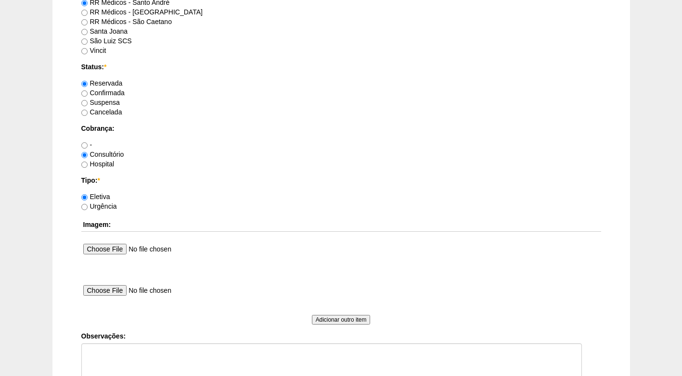
click at [115, 93] on label "Confirmada" at bounding box center [102, 93] width 43 height 8
click at [88, 93] on input "Confirmada" at bounding box center [84, 93] width 6 height 6
radio input "true"
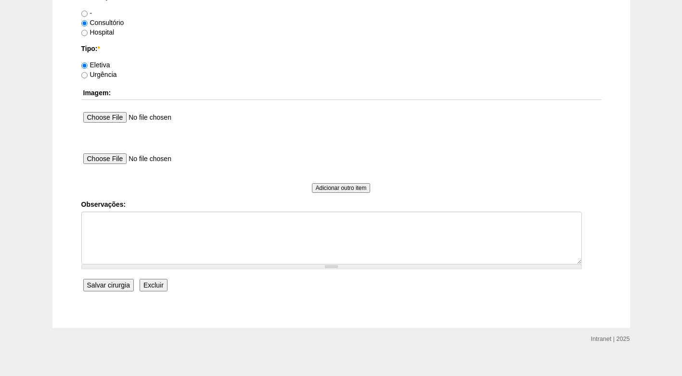
scroll to position [864, 0]
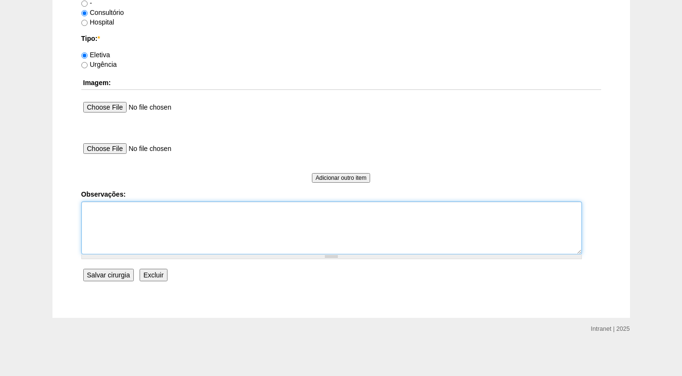
click at [139, 204] on textarea "Observações:" at bounding box center [331, 228] width 500 height 53
type textarea "f"
click at [86, 219] on textarea "FATURADO CONSULTÓRIO GUIA VALIDA EM 31/10, PEÇO PARA CHECAREM" at bounding box center [331, 228] width 500 height 53
type textarea "FATURADO CONSULTÓRIO AUTORIZADO - GUIA VALIDA EM 31/10, PEÇO PARA CHECAREM"
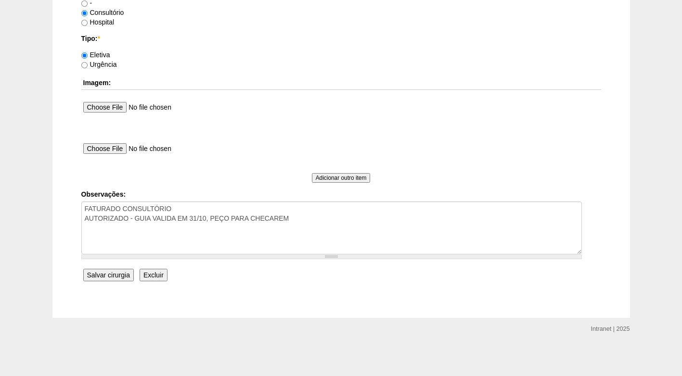
click at [115, 273] on input "Salvar cirurgia" at bounding box center [108, 275] width 51 height 13
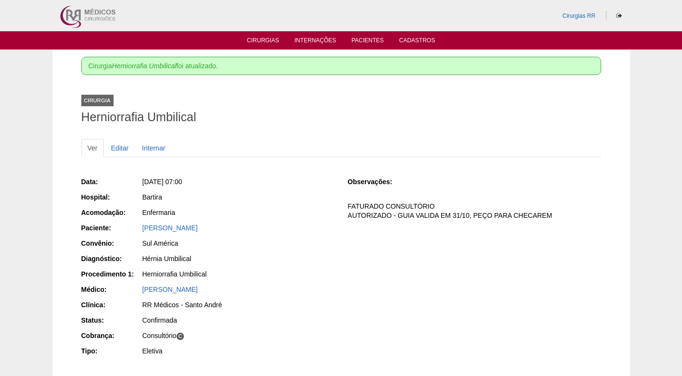
click at [271, 143] on ul "Ver Editar Internar" at bounding box center [341, 148] width 520 height 18
click at [269, 45] on link "Cirurgias" at bounding box center [263, 41] width 32 height 8
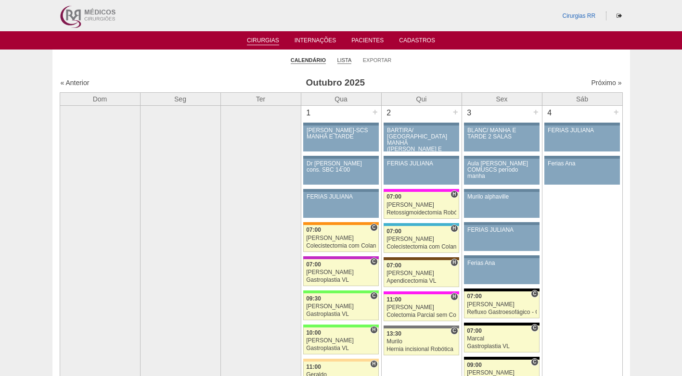
click at [342, 61] on link "Lista" at bounding box center [344, 60] width 14 height 7
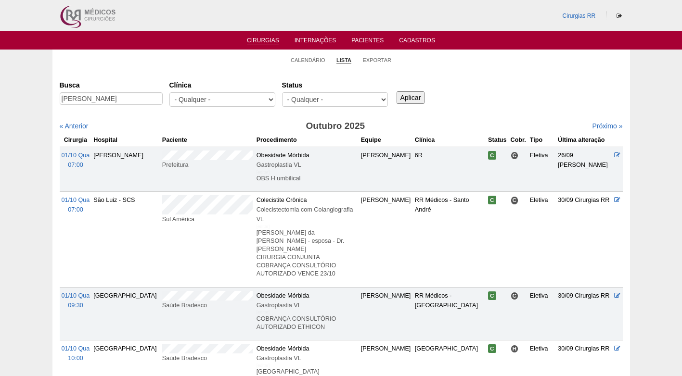
type input "[PERSON_NAME]"
click at [415, 95] on input "Aplicar" at bounding box center [410, 97] width 28 height 13
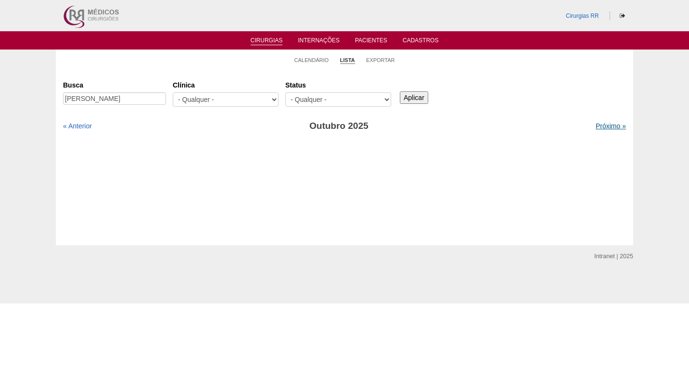
click at [600, 127] on link "Próximo »" at bounding box center [611, 126] width 30 height 8
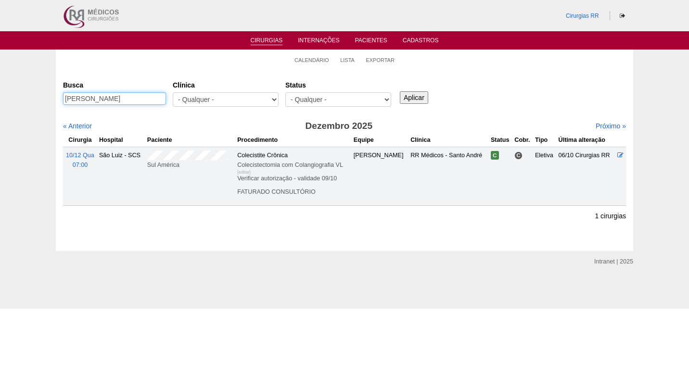
drag, startPoint x: 151, startPoint y: 96, endPoint x: -2, endPoint y: 98, distance: 153.0
click at [0, 98] on html "Cirurgias RR Cirurgias Internações Pacientes Cadastros Calendário Lista Exporta…" at bounding box center [344, 154] width 689 height 309
paste input "Paula Freitas da Silva Oliveir"
type input "[PERSON_NAME]"
click at [420, 101] on input "Aplicar" at bounding box center [414, 97] width 28 height 13
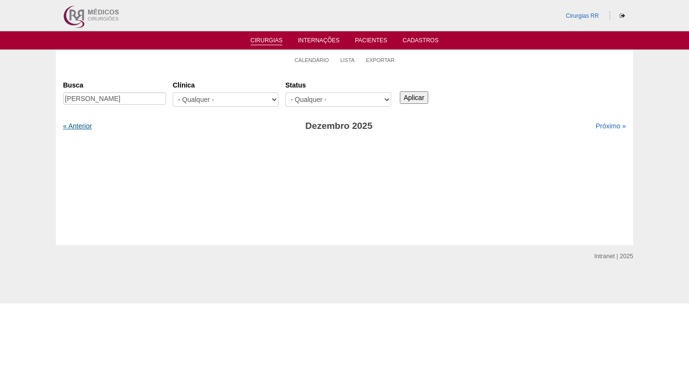
click at [88, 124] on link "« Anterior" at bounding box center [77, 126] width 29 height 8
drag, startPoint x: 104, startPoint y: 96, endPoint x: 170, endPoint y: 97, distance: 65.9
click at [170, 97] on div "Busca Paula Freitas da Silva Oliveira" at bounding box center [118, 93] width 110 height 33
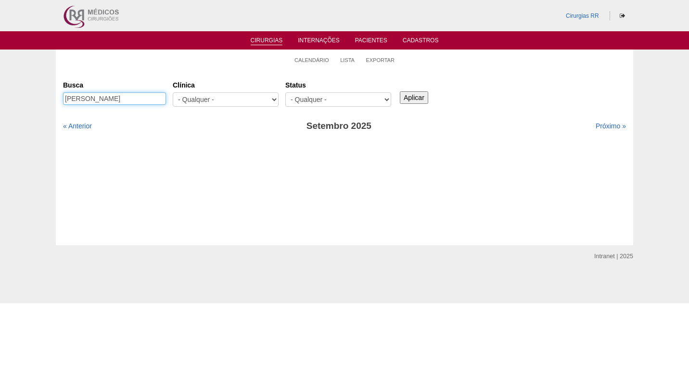
type input "[PERSON_NAME]"
click at [400, 91] on input "Aplicar" at bounding box center [414, 97] width 28 height 13
click at [413, 98] on input "Aplicar" at bounding box center [414, 97] width 28 height 13
click at [599, 127] on link "Próximo »" at bounding box center [611, 126] width 30 height 8
